Goal: Information Seeking & Learning: Learn about a topic

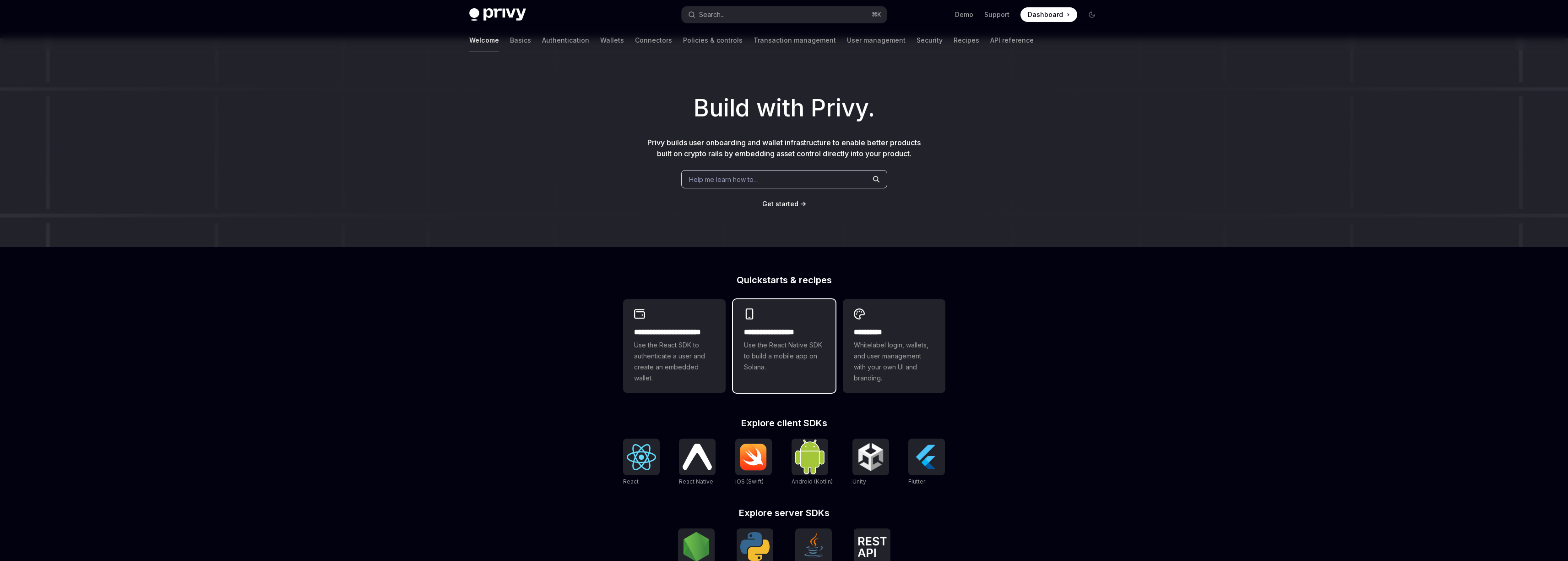
scroll to position [14, 0]
click at [691, 356] on span "Use the React SDK to authenticate a user and create an embedded wallet." at bounding box center [674, 361] width 80 height 44
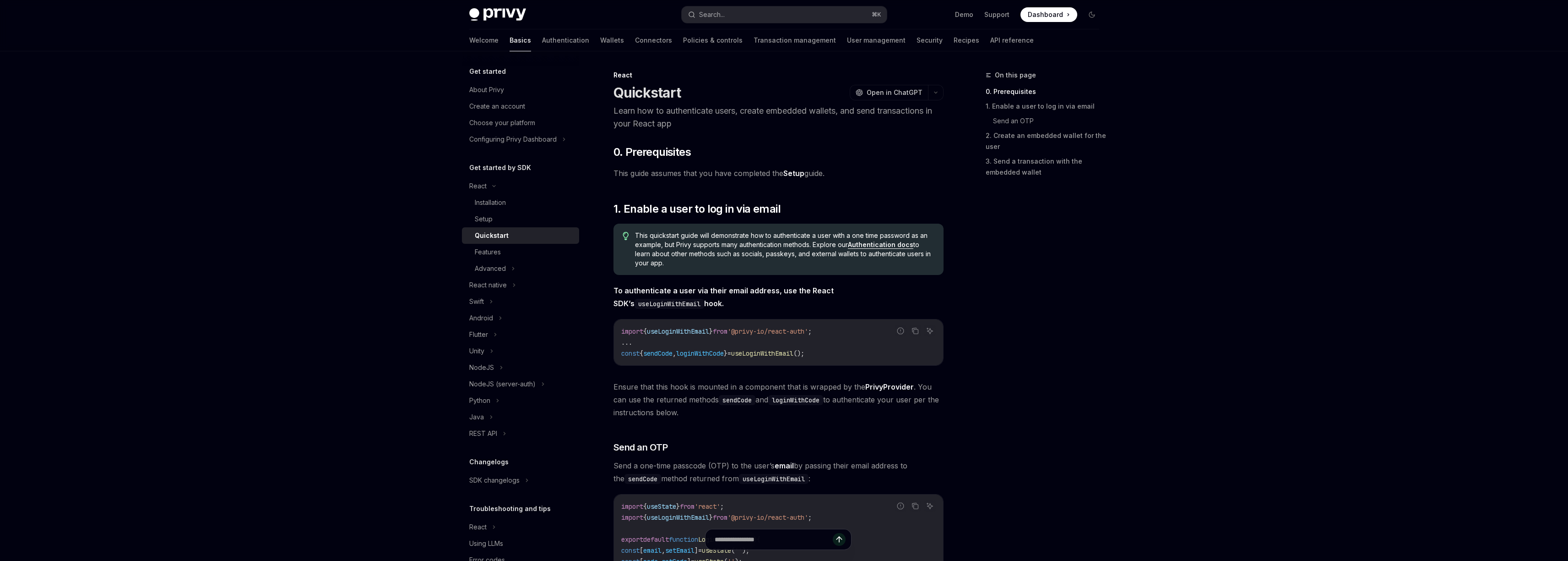
type textarea "*"
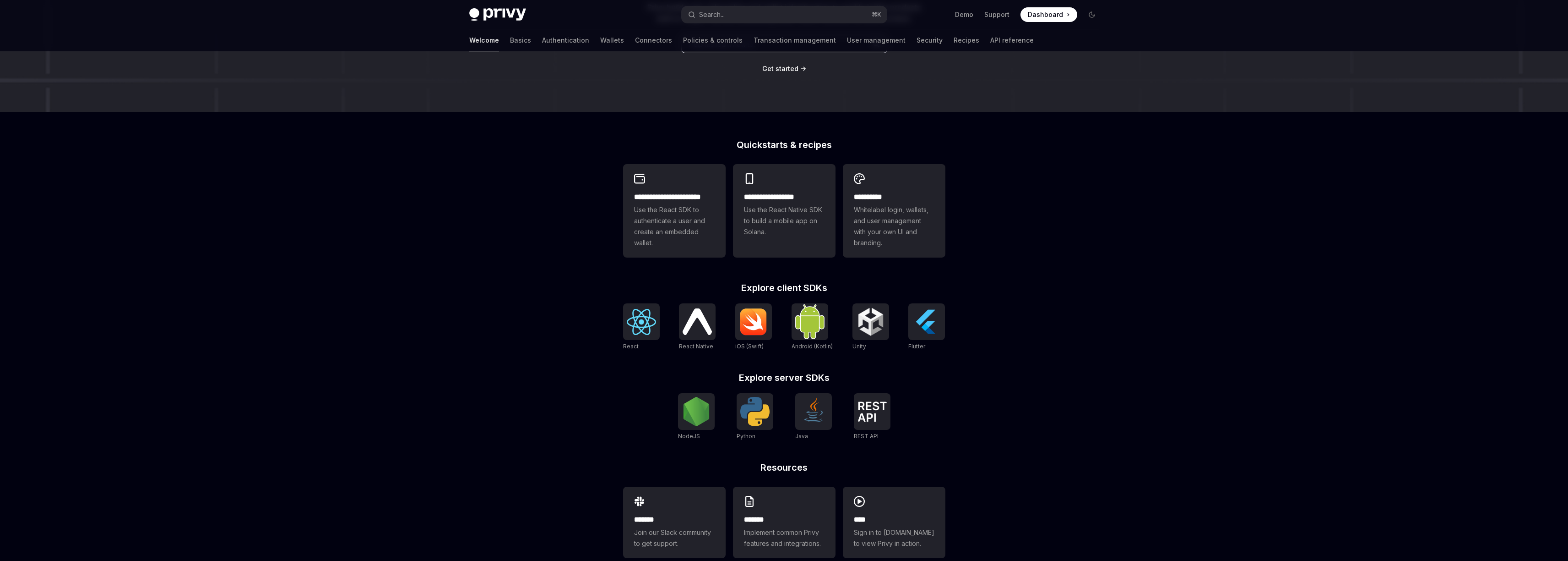
scroll to position [168, 0]
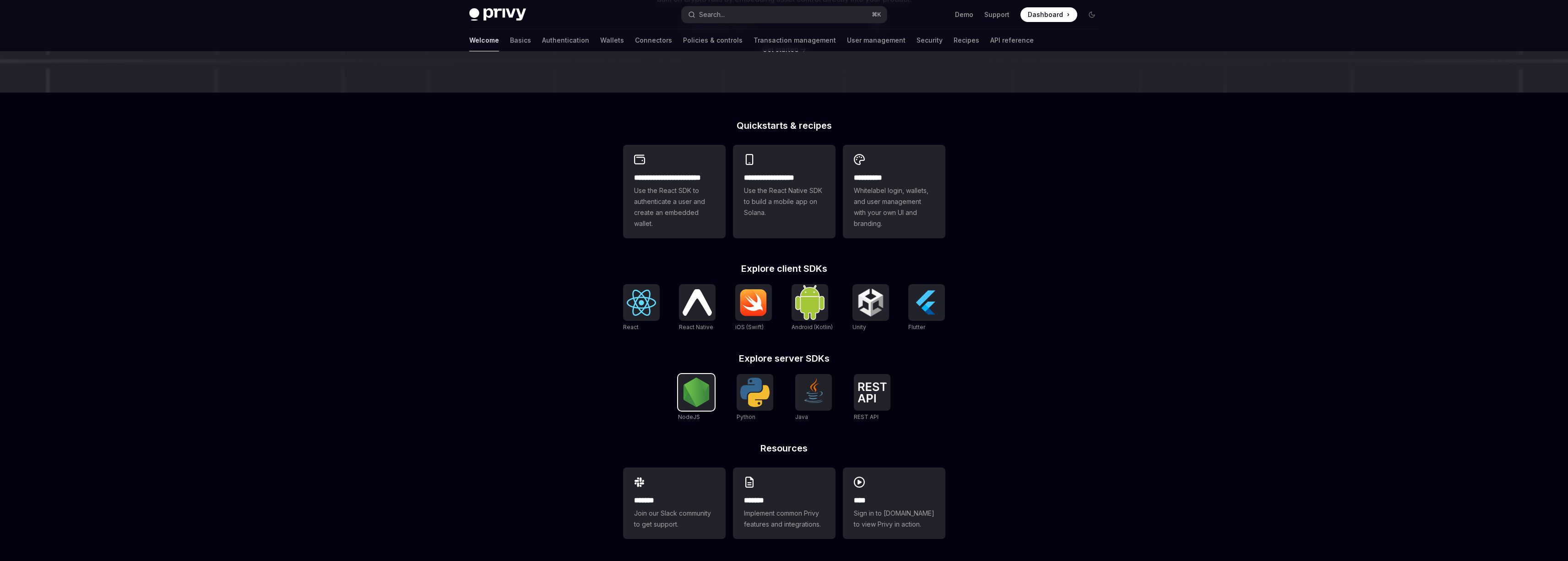
click at [693, 408] on div at bounding box center [696, 392] width 37 height 37
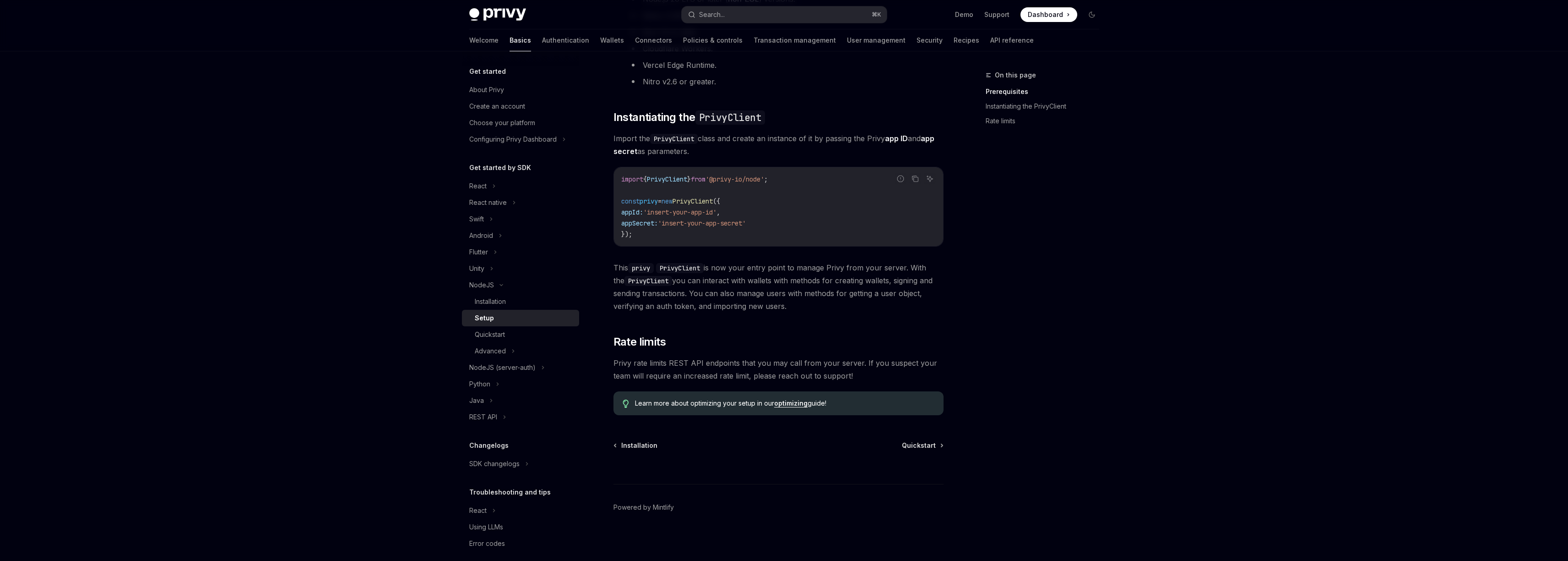
scroll to position [204, 0]
click at [912, 445] on span "Quickstart" at bounding box center [919, 443] width 34 height 9
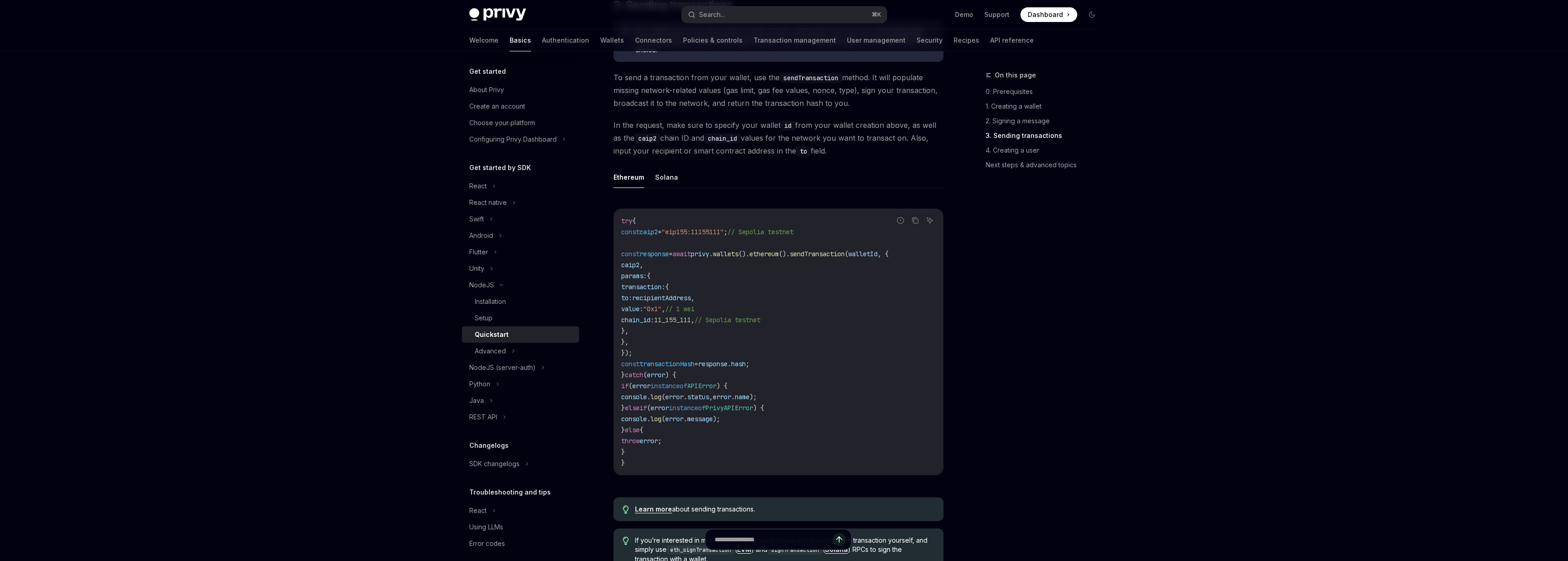
scroll to position [1076, 0]
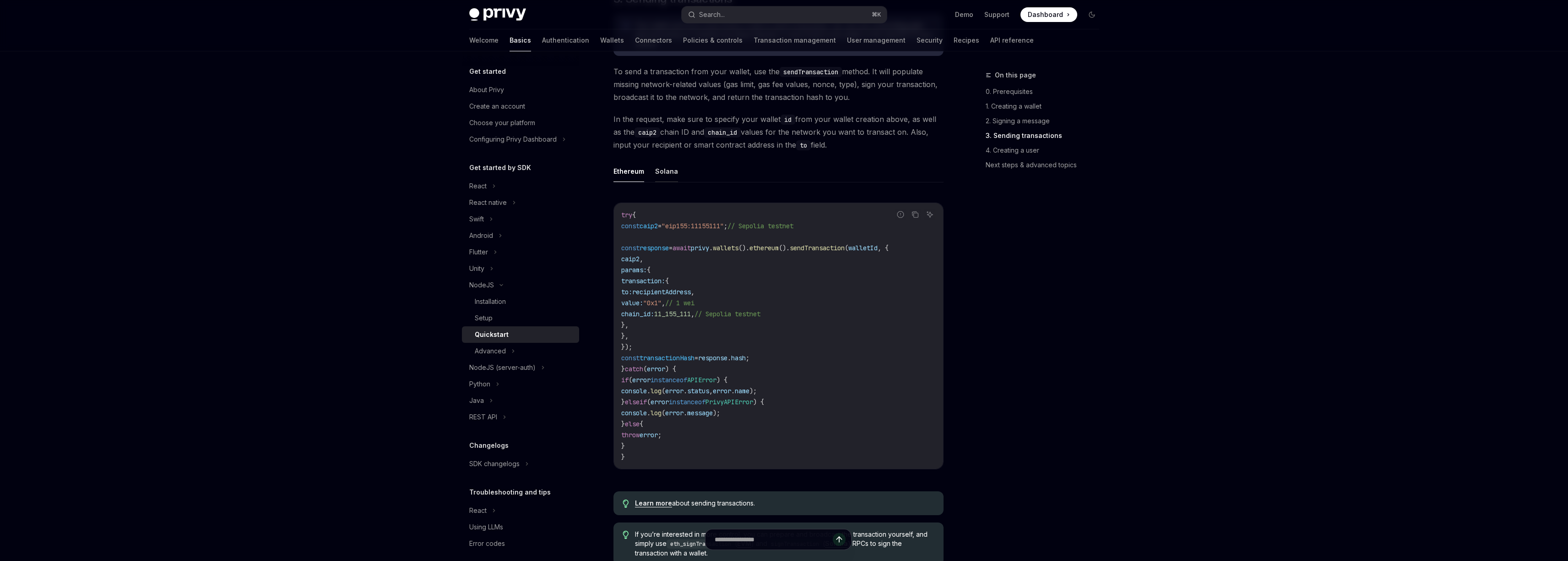
click at [661, 177] on button "Solana" at bounding box center [667, 171] width 23 height 21
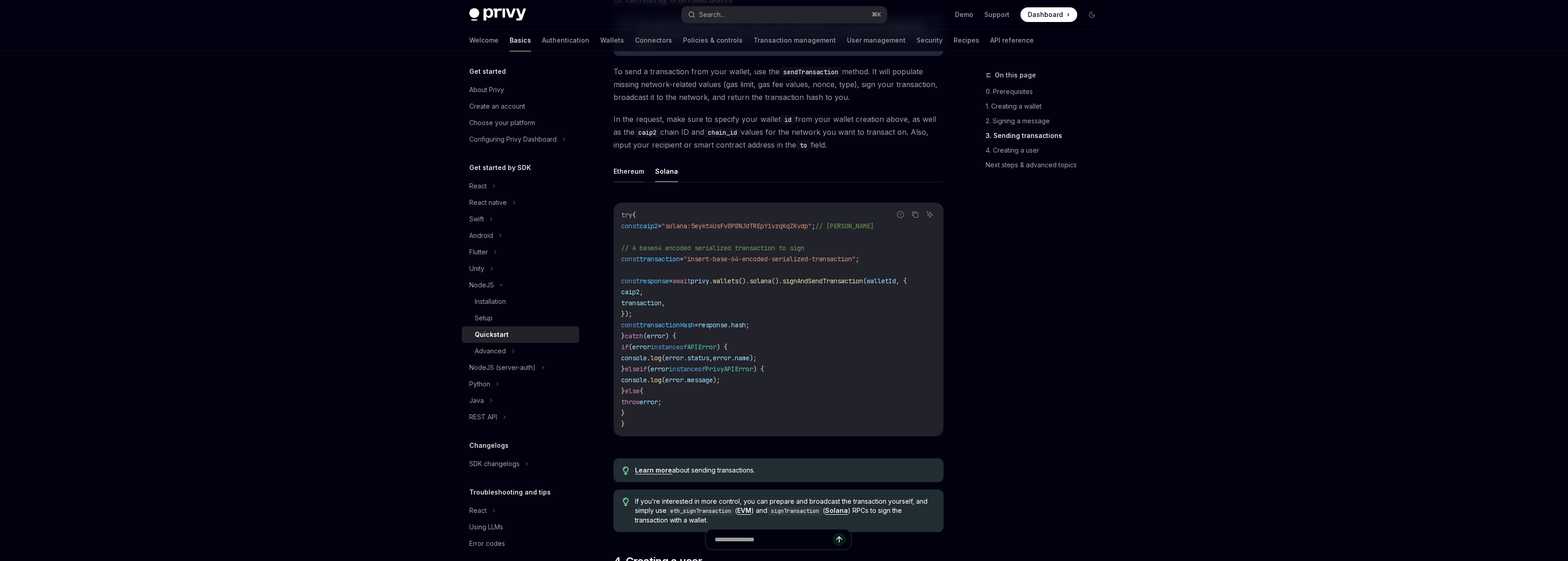
click at [629, 178] on button "Ethereum" at bounding box center [629, 171] width 30 height 21
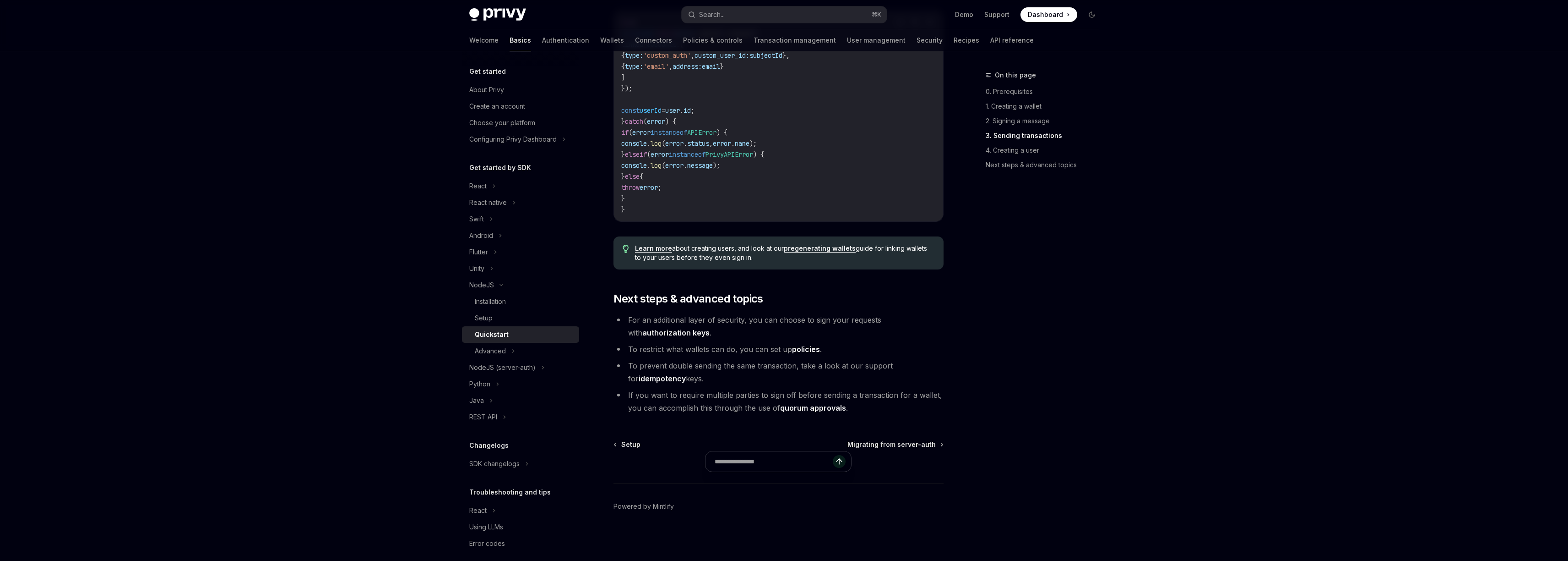
scroll to position [1735, 0]
click at [913, 442] on span "Migrating from server-auth" at bounding box center [891, 443] width 88 height 9
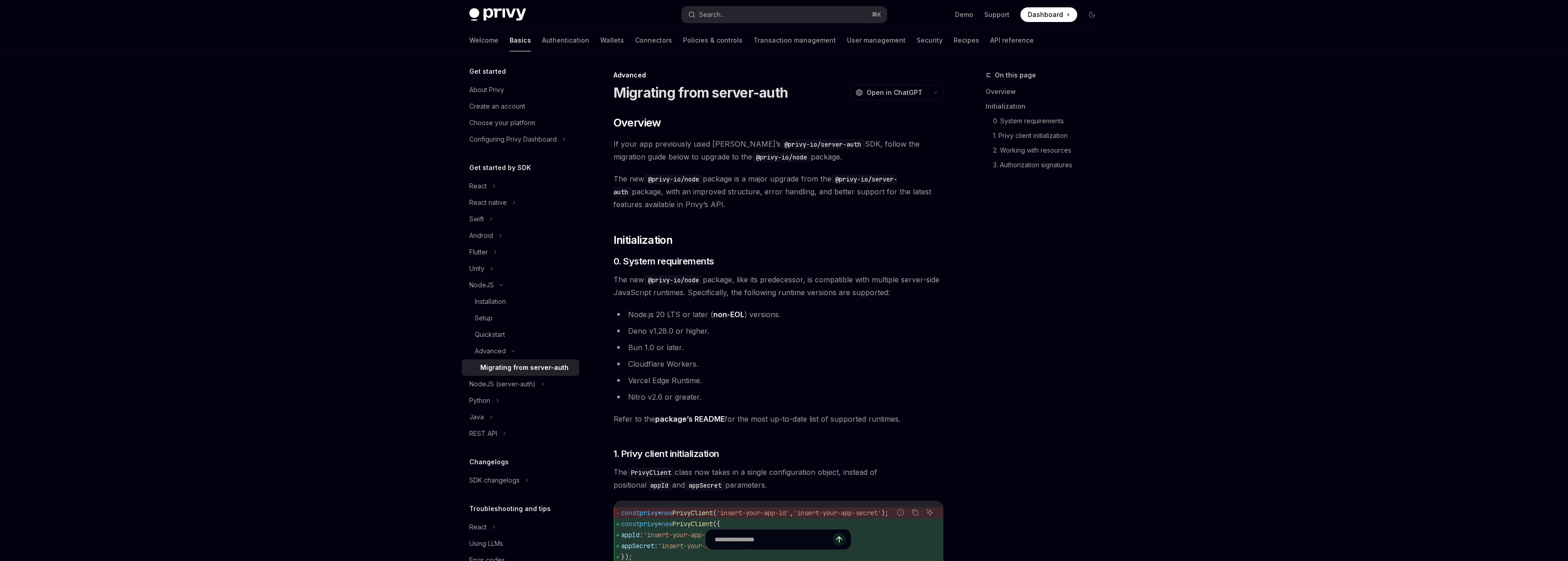
type textarea "*"
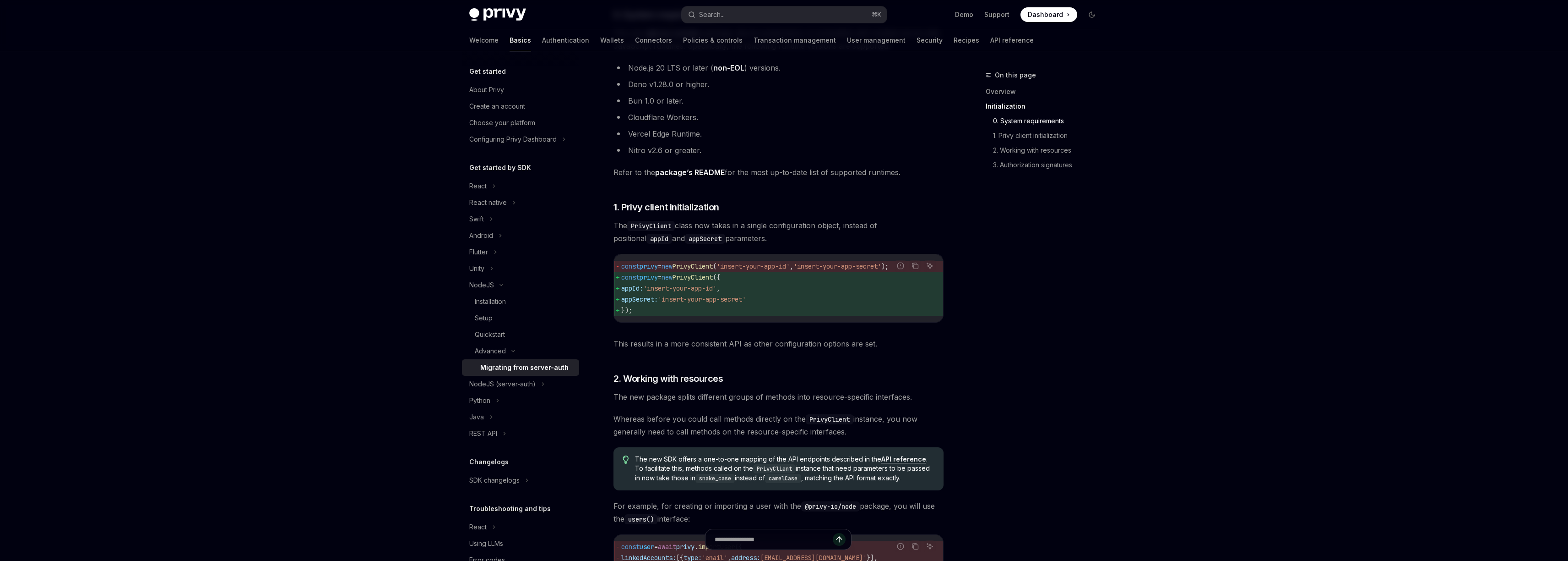
scroll to position [246, 0]
